Goal: Entertainment & Leisure: Consume media (video, audio)

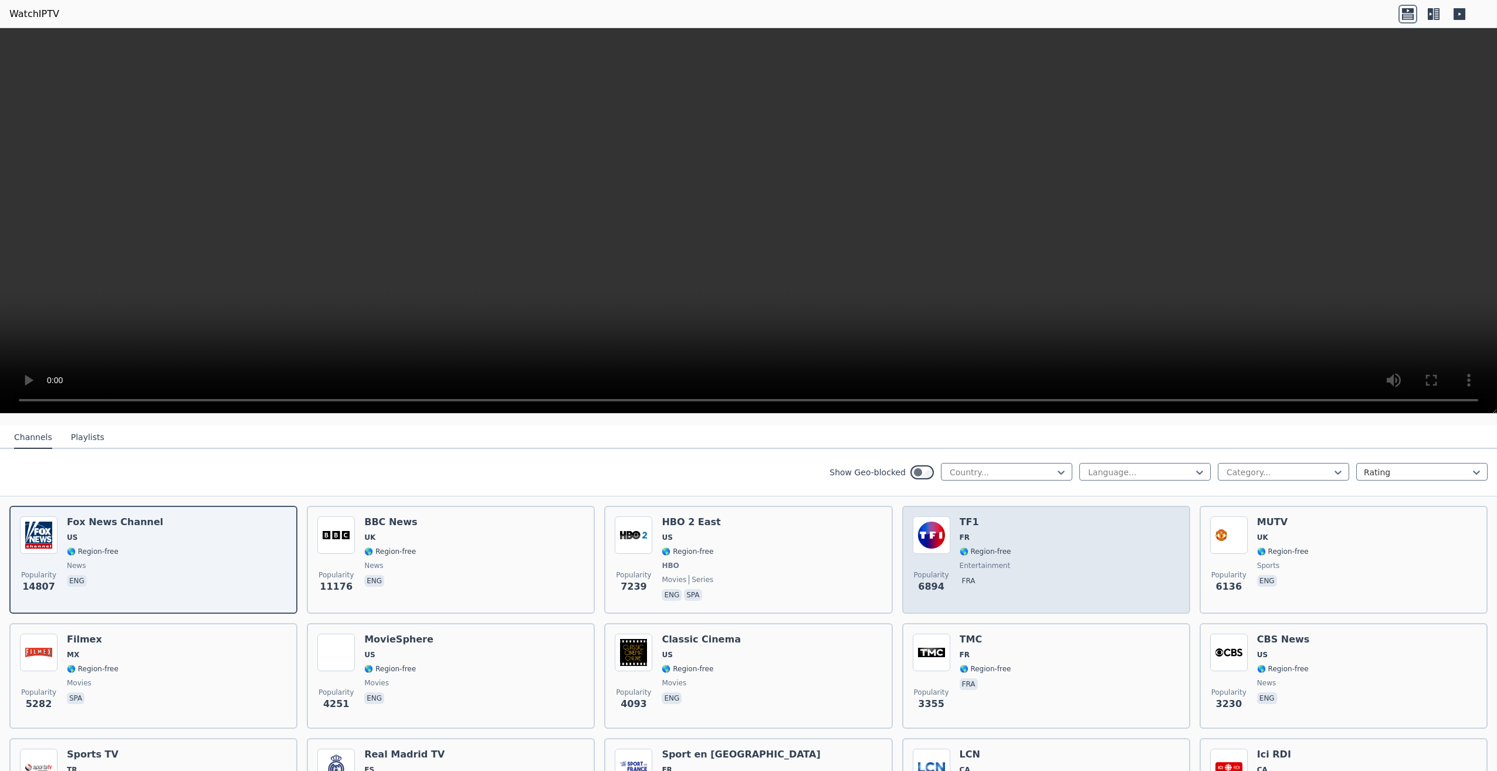
scroll to position [117, 0]
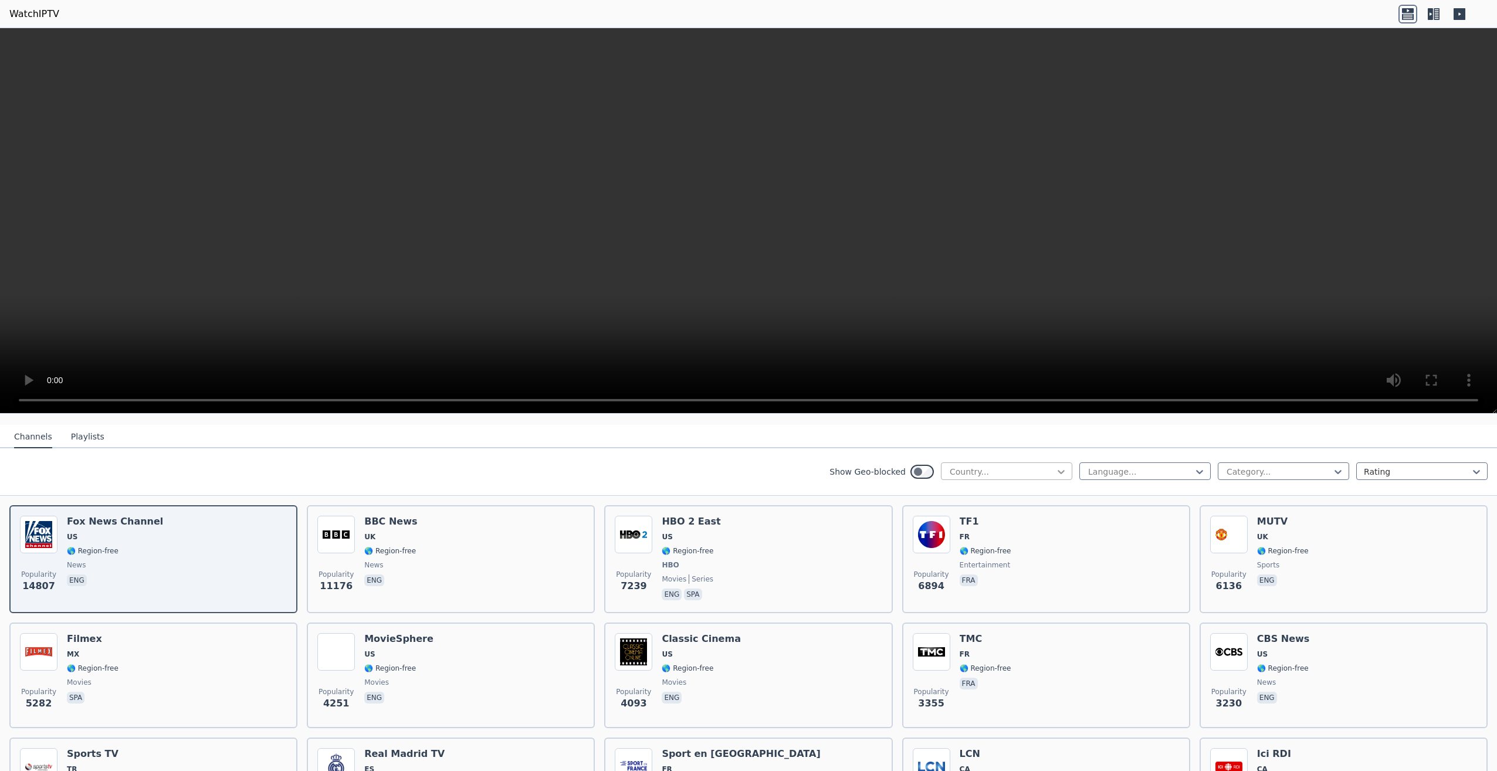
click at [1056, 466] on icon at bounding box center [1062, 472] width 12 height 12
click at [993, 532] on div "[GEOGRAPHIC_DATA]" at bounding box center [1006, 537] width 131 height 21
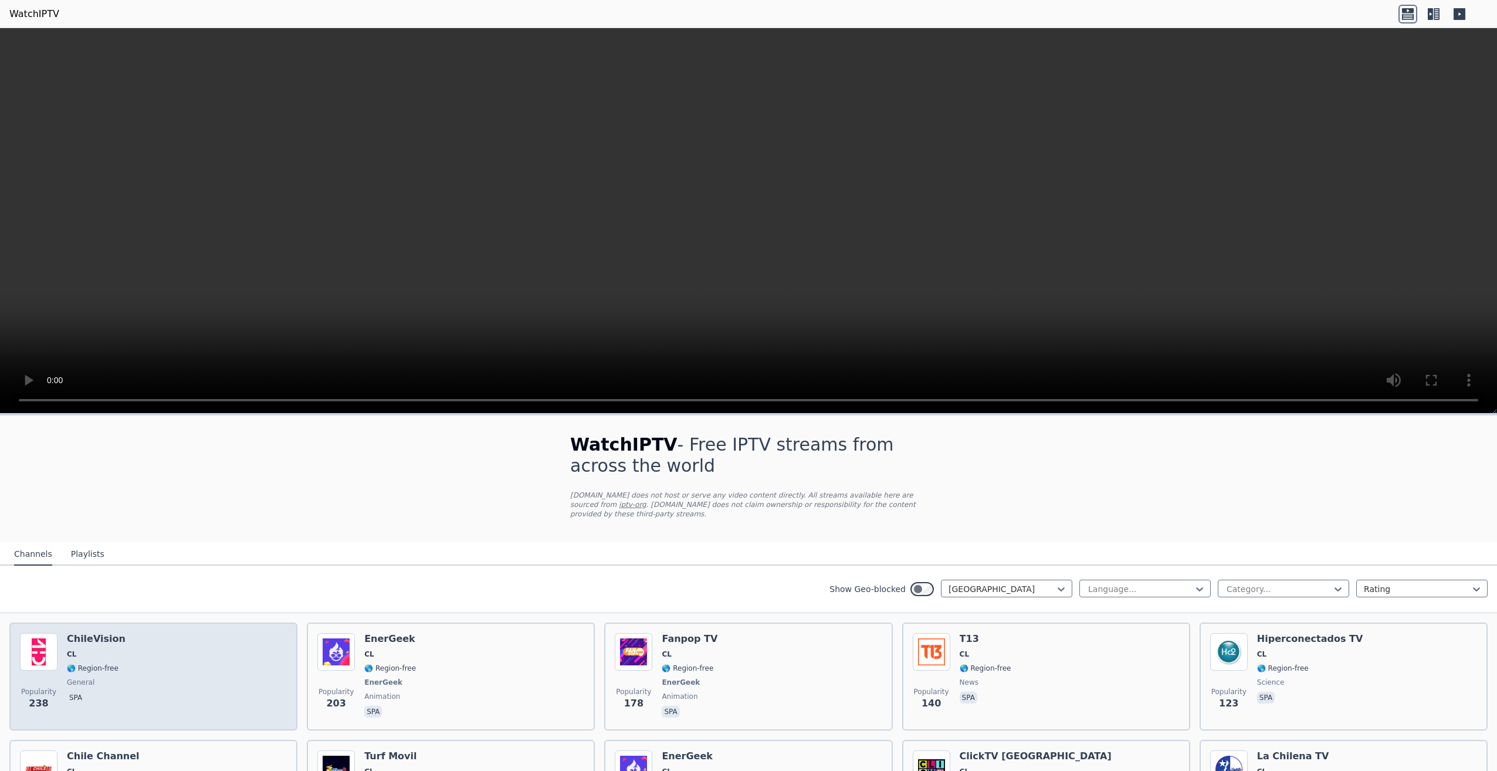
click at [258, 664] on div "Popularity 238 ChileVision CL 🌎 Region-free general spa" at bounding box center [153, 676] width 267 height 87
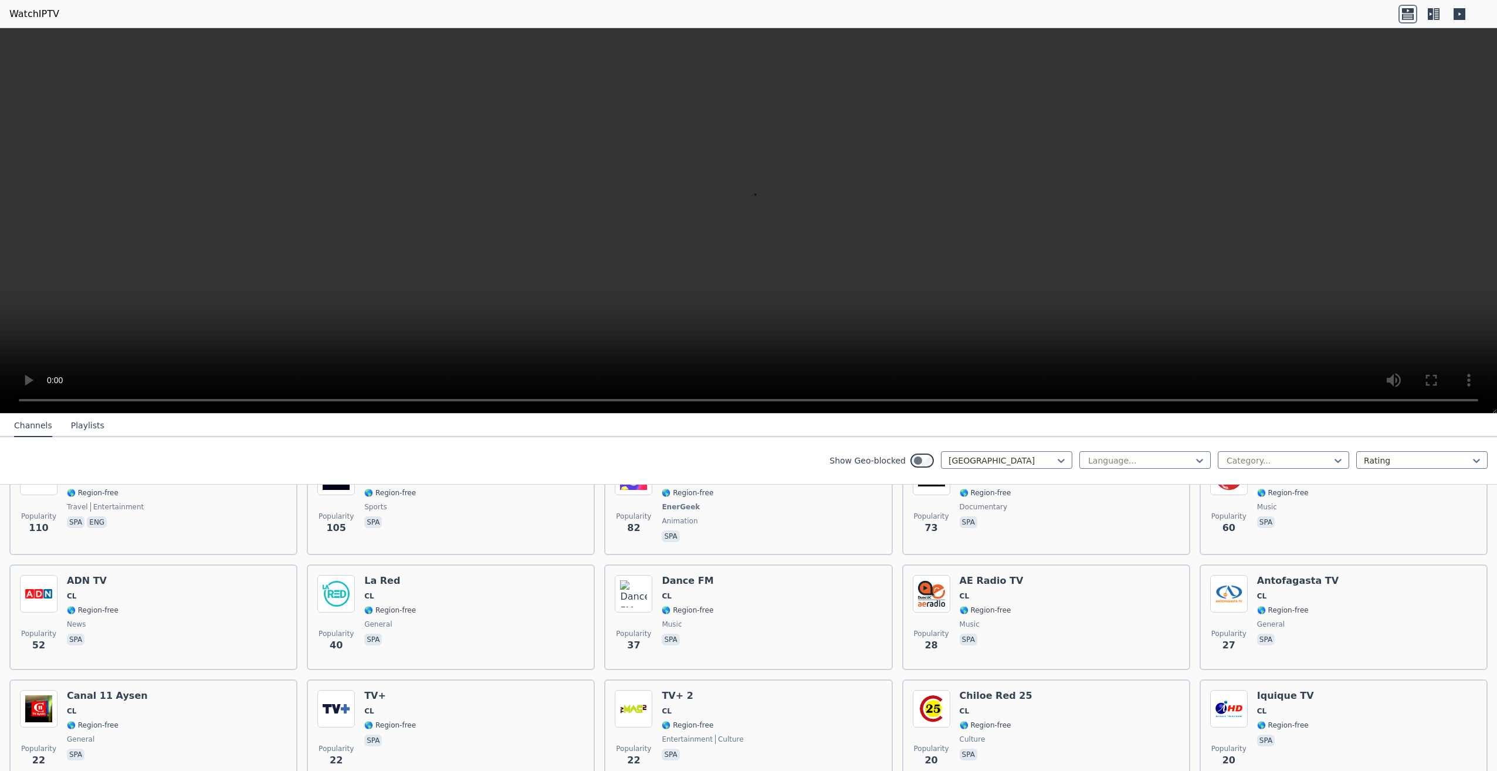
scroll to position [293, 0]
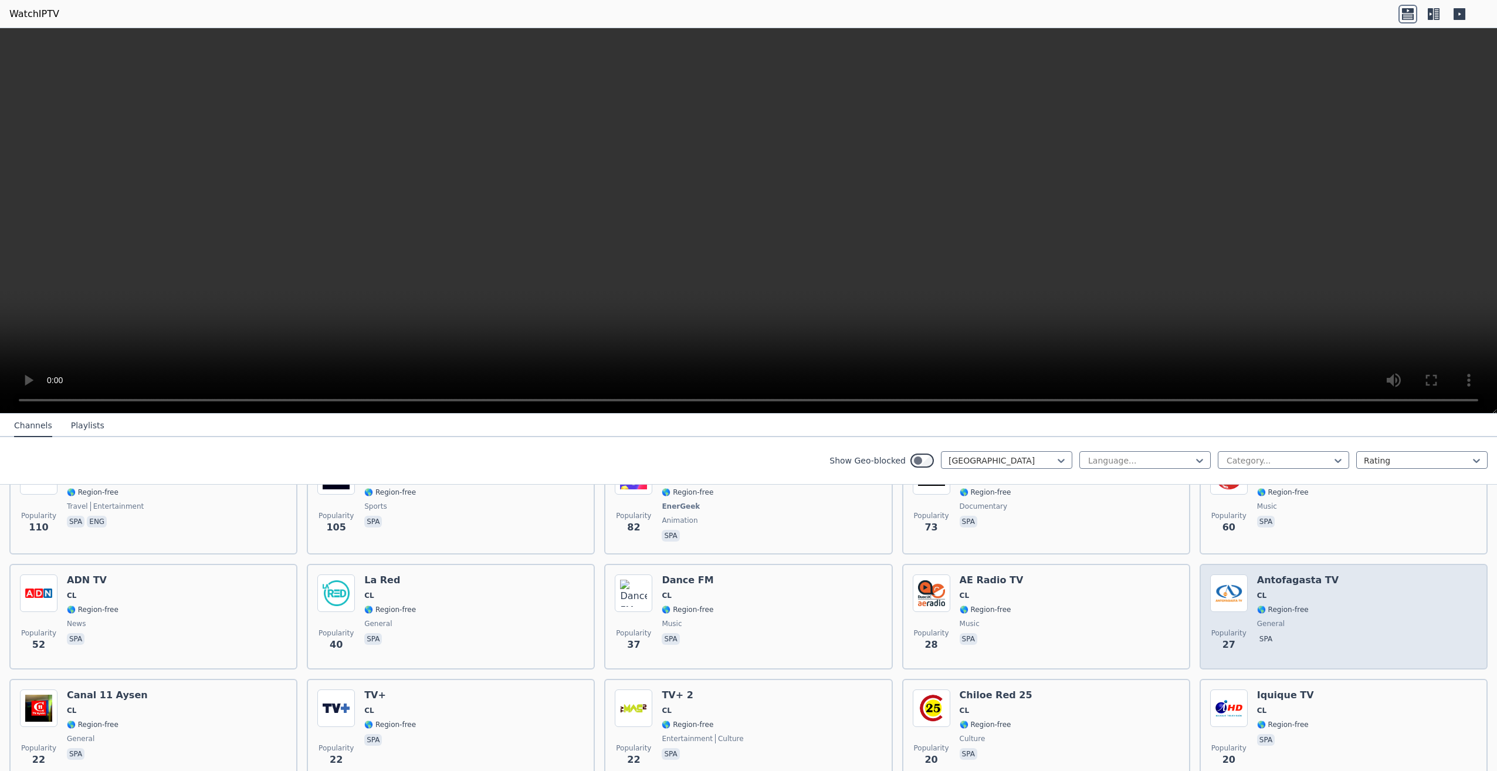
click at [1330, 618] on div "Popularity 27 Antofagasta TV CL 🌎 Region-free general spa" at bounding box center [1343, 616] width 267 height 84
click at [1271, 619] on span "general" at bounding box center [1271, 623] width 28 height 9
drag, startPoint x: 1271, startPoint y: 617, endPoint x: 1335, endPoint y: 617, distance: 64.0
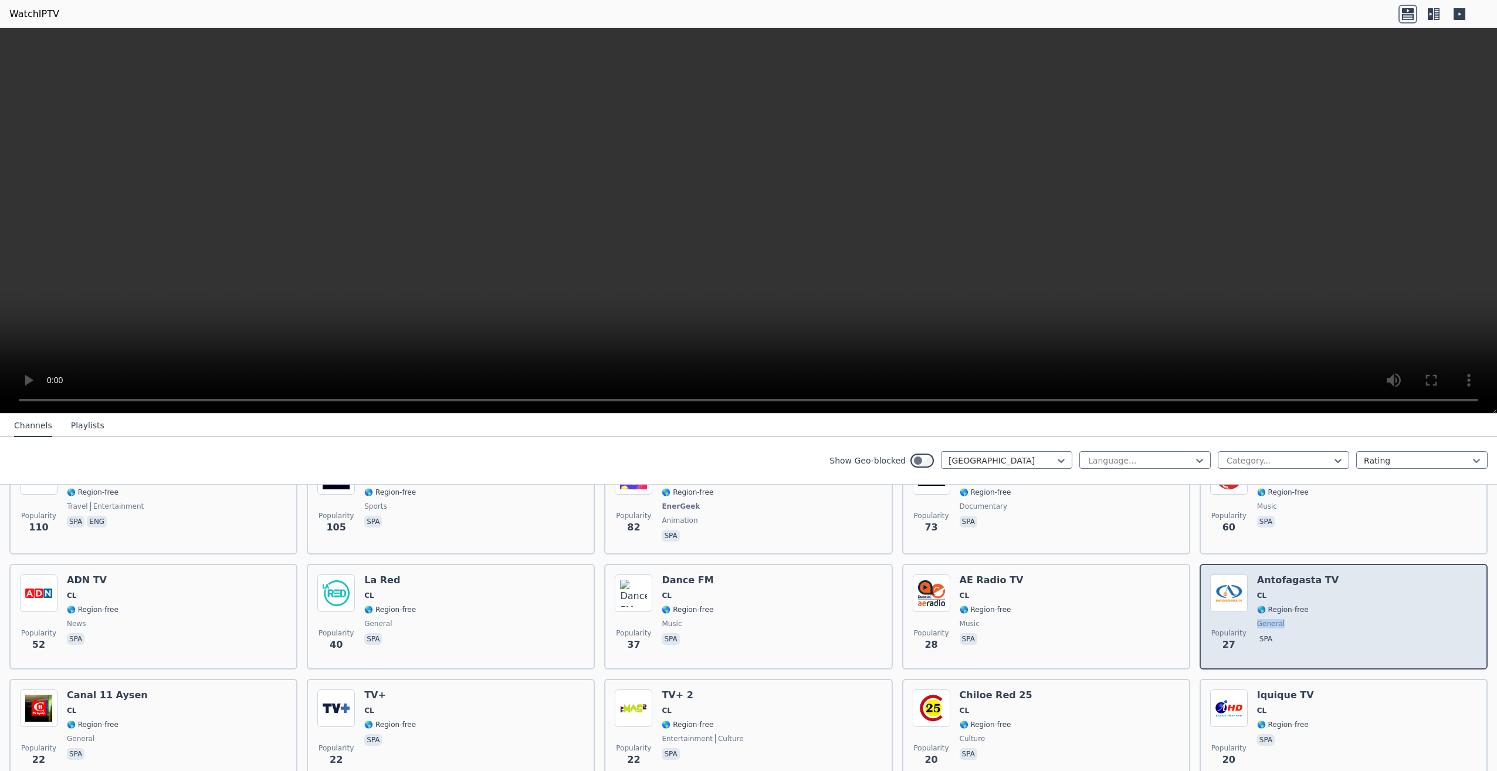
click at [1335, 617] on div "Popularity 27 Antofagasta TV CL 🌎 Region-free general spa" at bounding box center [1343, 616] width 267 height 84
click at [1327, 615] on div "Popularity 27 Antofagasta TV CL 🌎 Region-free general spa" at bounding box center [1343, 616] width 267 height 84
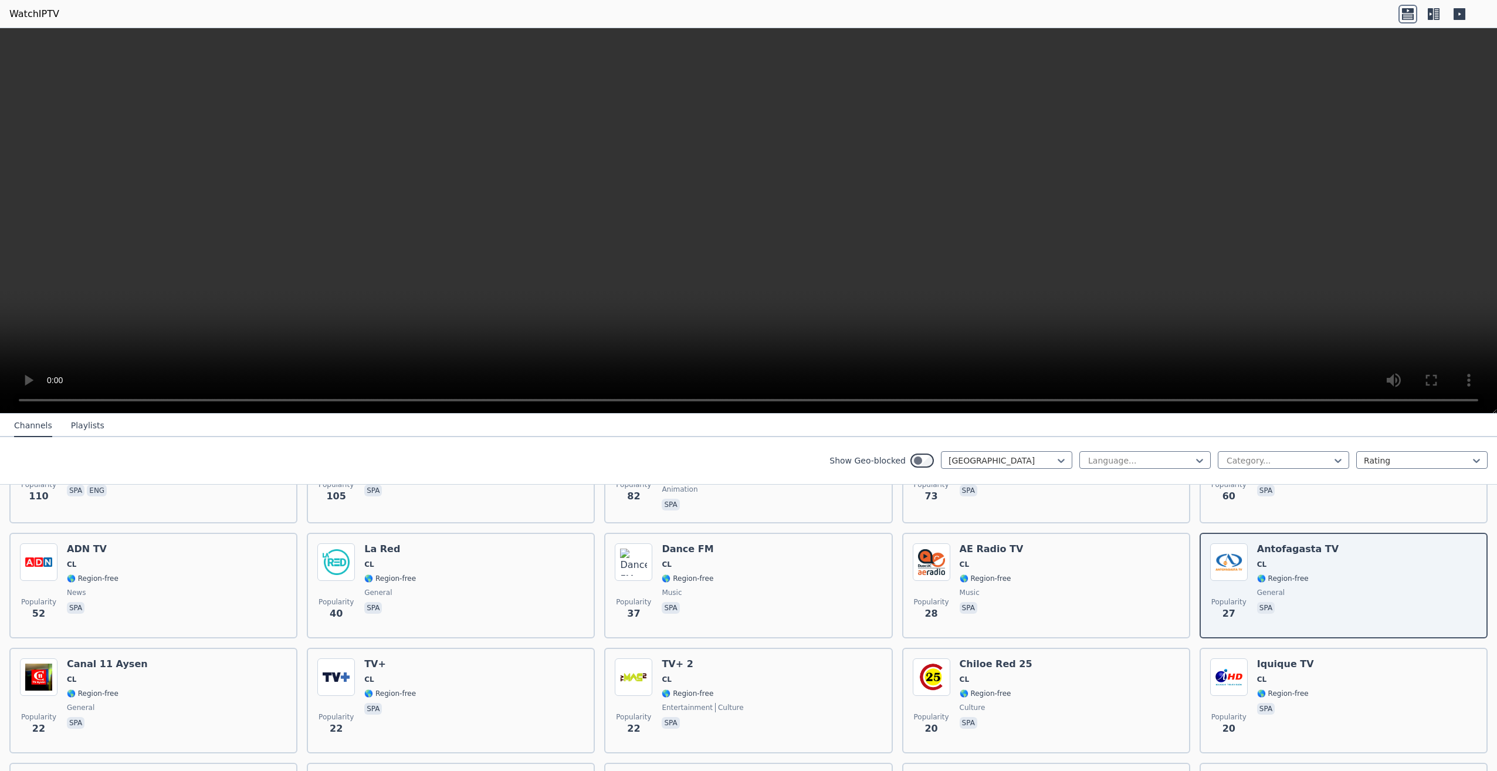
scroll to position [0, 0]
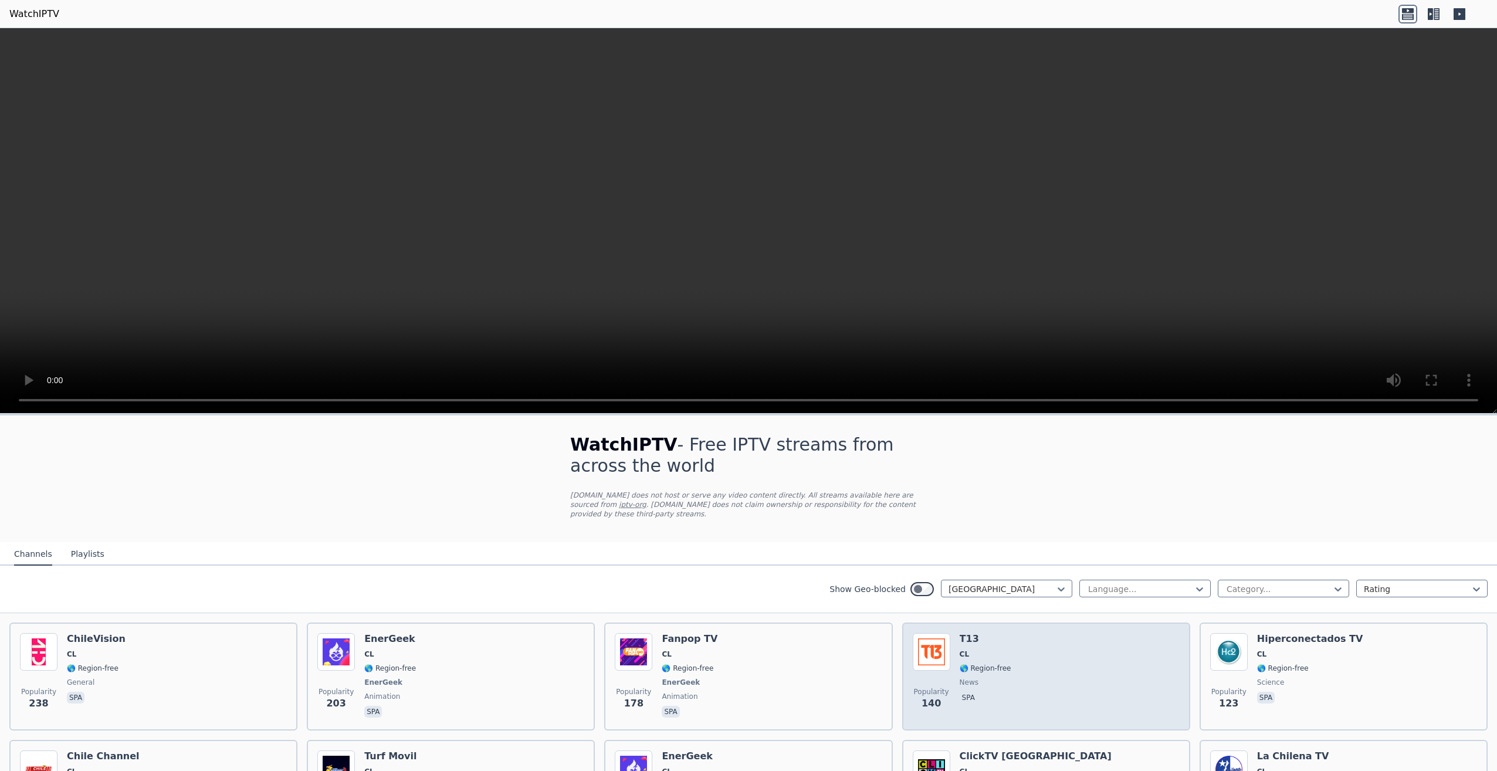
click at [1017, 658] on div "Popularity 140 T13 CL 🌎 Region-free news spa" at bounding box center [1046, 676] width 267 height 87
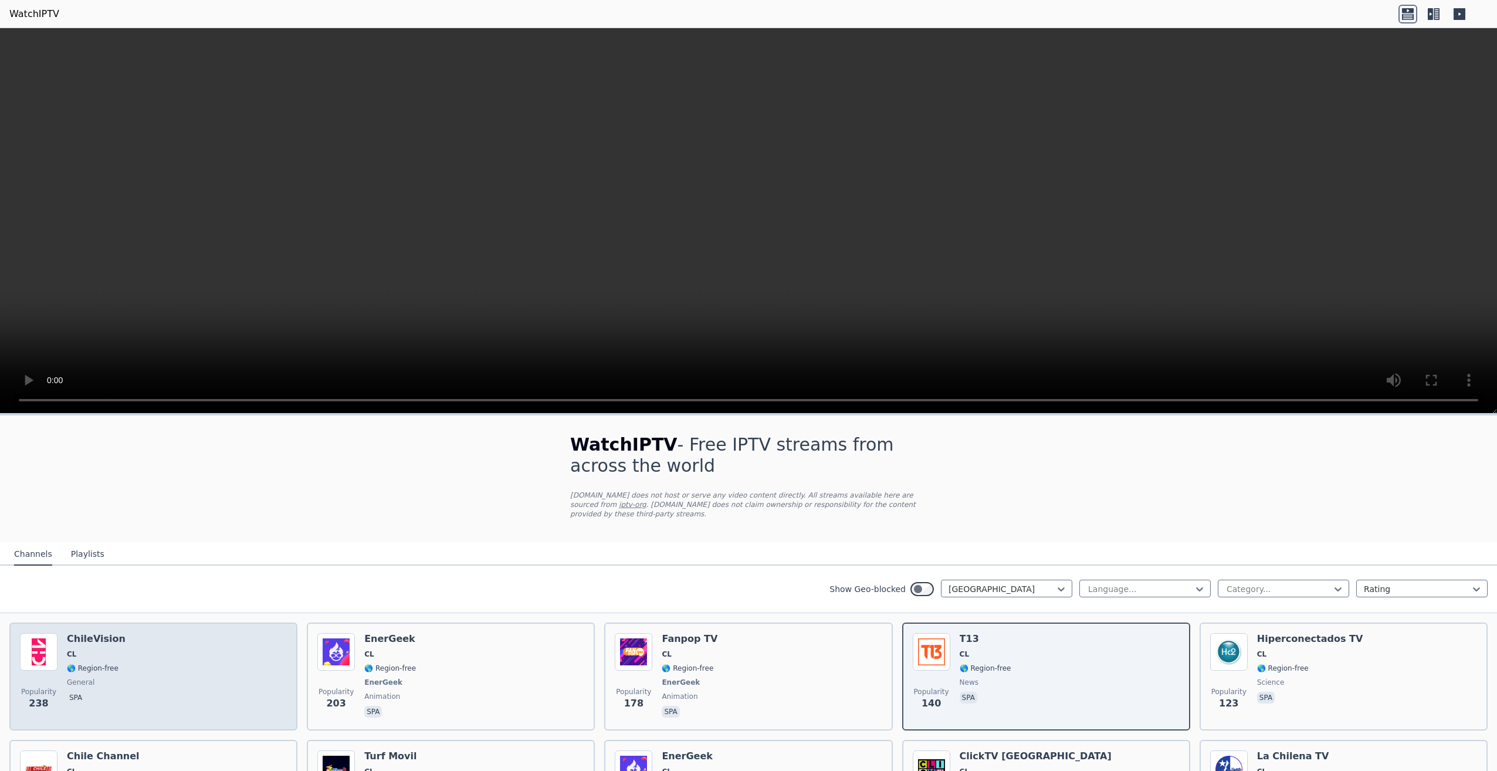
drag, startPoint x: 88, startPoint y: 659, endPoint x: 128, endPoint y: 669, distance: 41.1
click at [128, 669] on div "Popularity 238 ChileVision CL 🌎 Region-free general spa" at bounding box center [153, 676] width 267 height 87
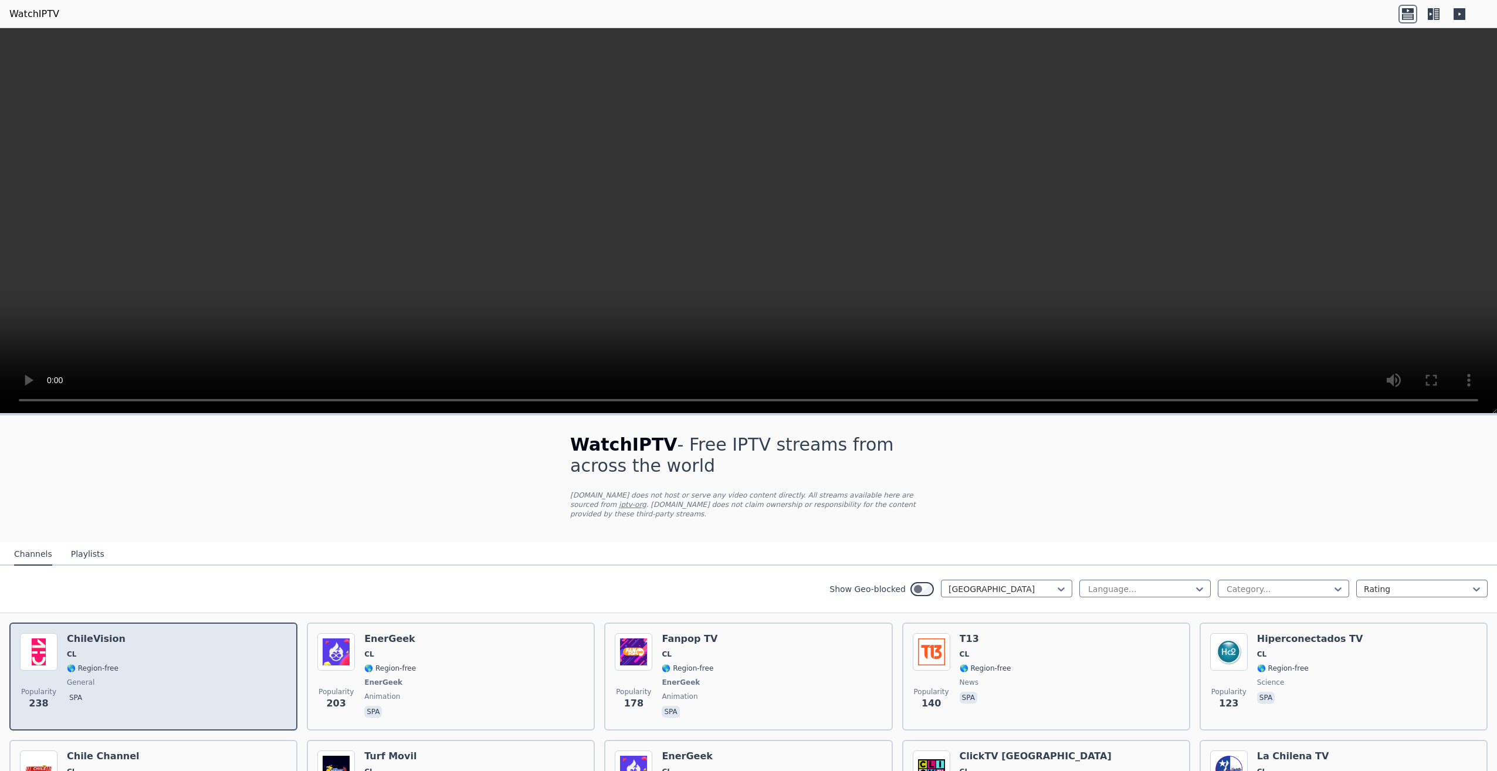
click at [101, 664] on span "🌎 Region-free" at bounding box center [93, 668] width 52 height 9
click at [130, 648] on div "Popularity 238 ChileVision CL 🌎 Region-free general spa" at bounding box center [153, 676] width 267 height 87
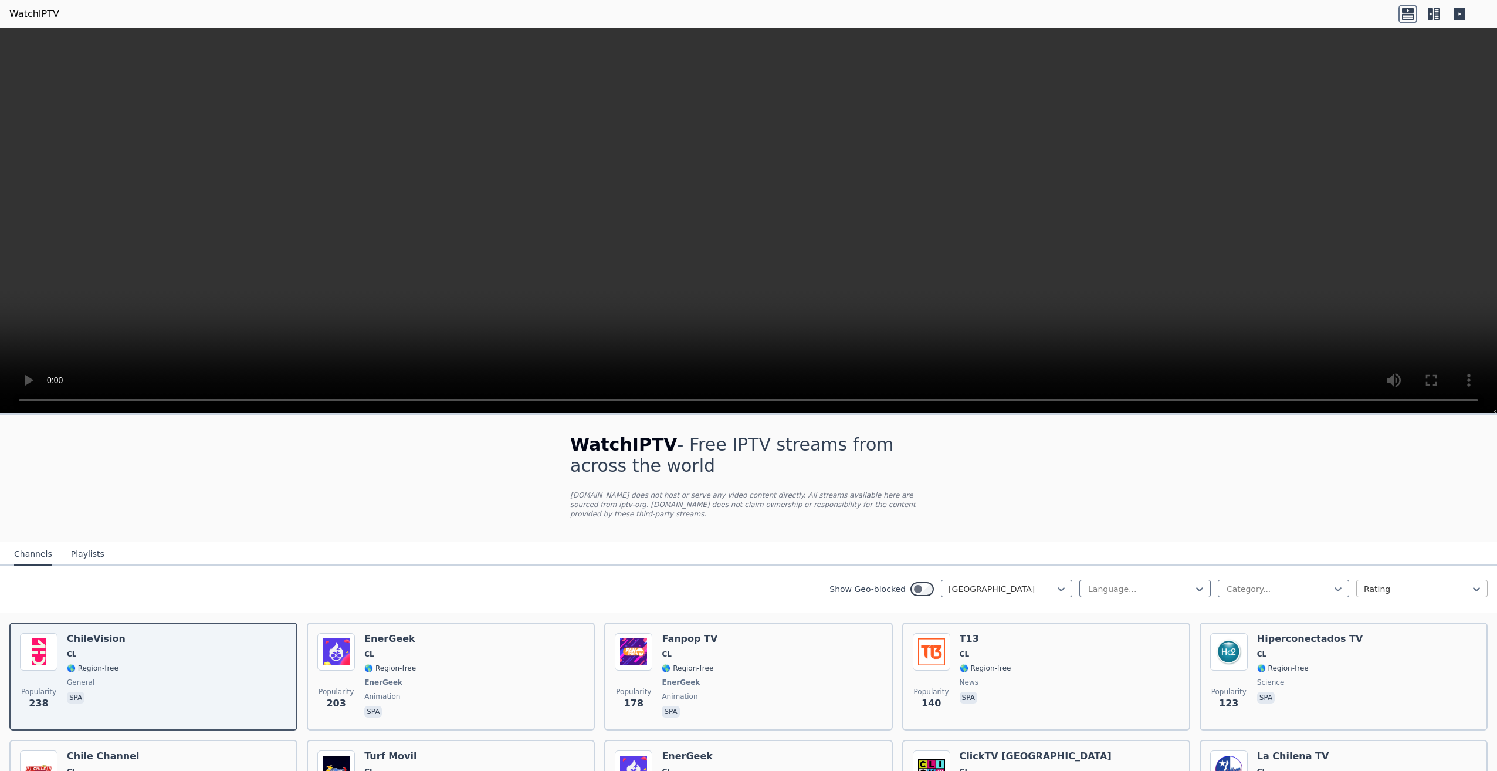
click at [1364, 583] on div at bounding box center [1417, 589] width 107 height 12
click at [1318, 583] on div at bounding box center [1279, 589] width 107 height 12
click at [1303, 584] on div at bounding box center [1279, 589] width 107 height 12
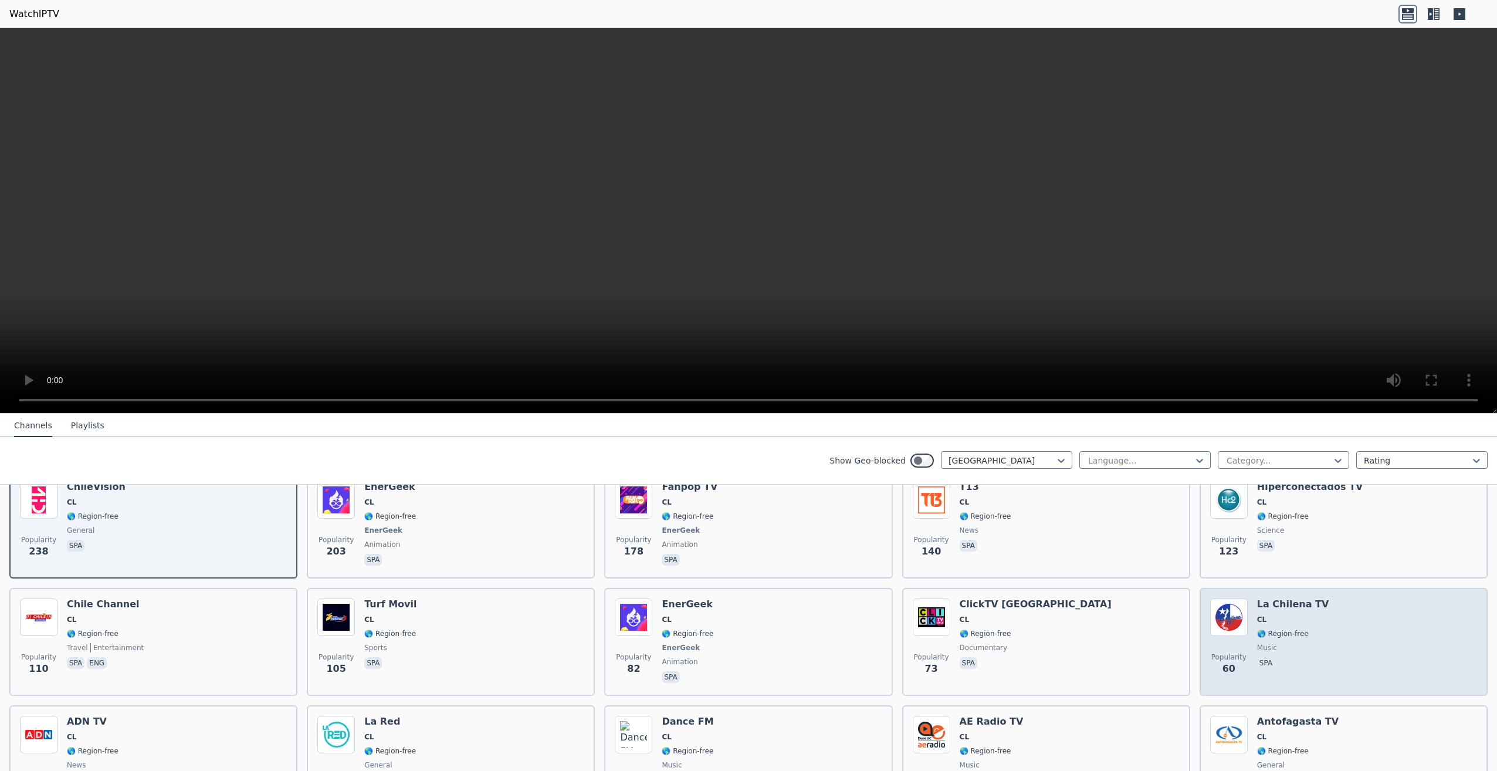
scroll to position [235, 0]
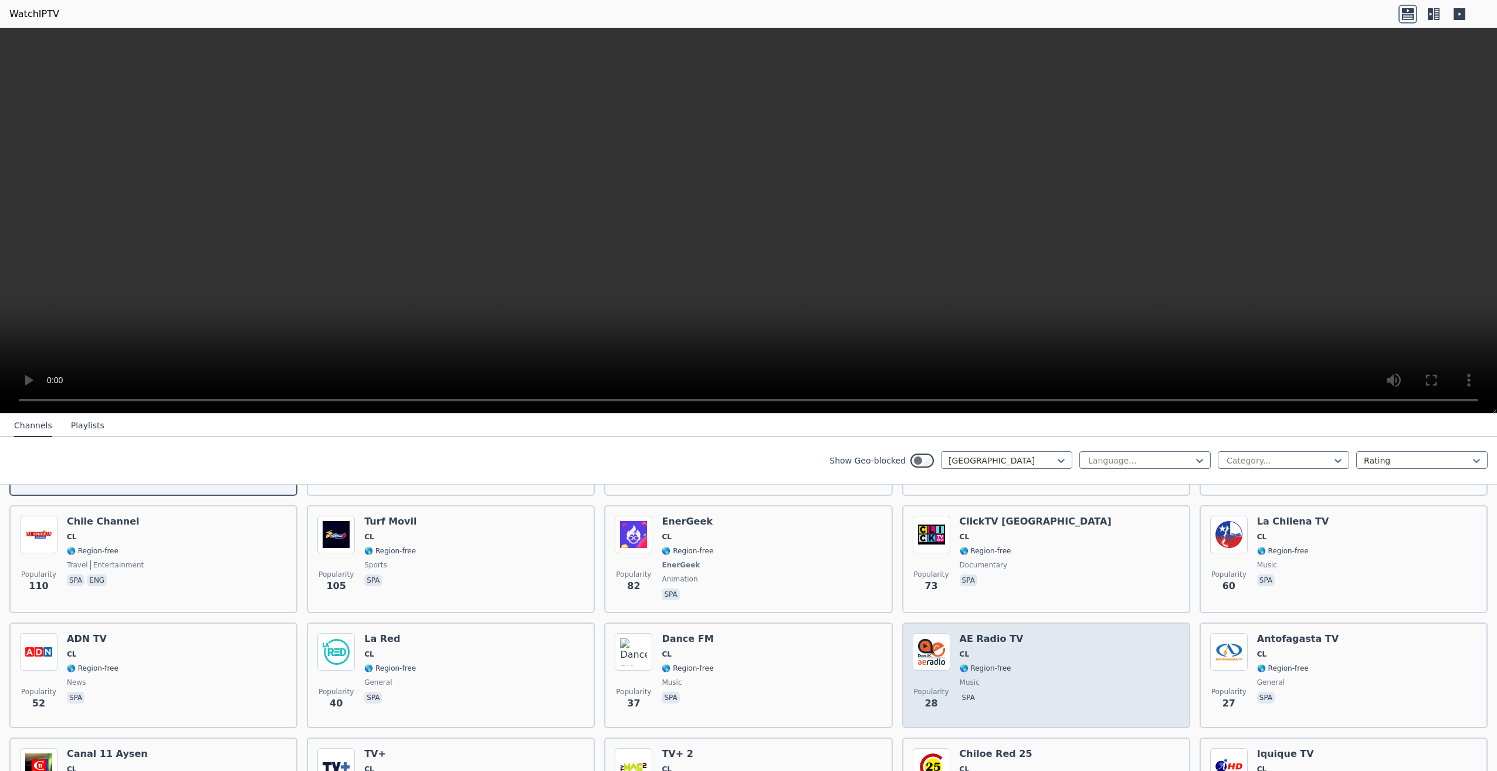
click at [960, 633] on h6 "AE Radio TV" at bounding box center [992, 639] width 64 height 12
